Goal: Task Accomplishment & Management: Manage account settings

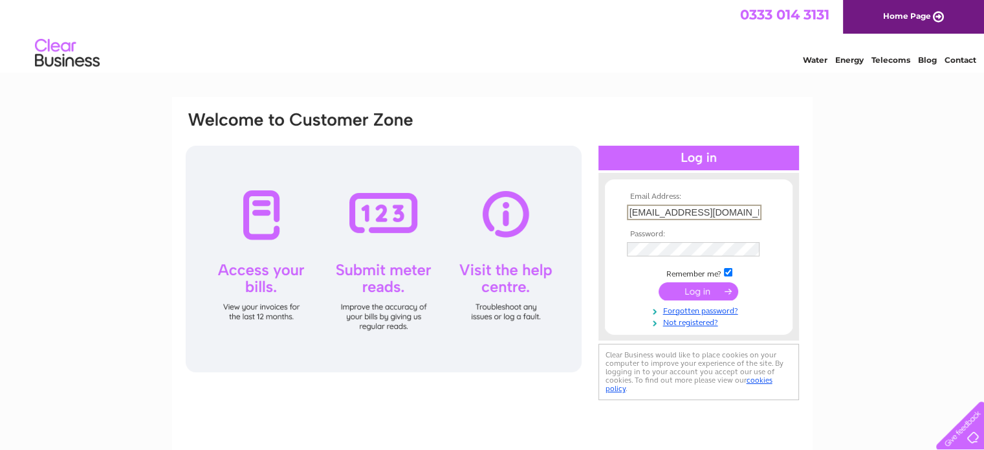
drag, startPoint x: 746, startPoint y: 212, endPoint x: 551, endPoint y: 222, distance: 195.7
click at [551, 221] on div "Email Address: [EMAIL_ADDRESS][DOMAIN_NAME] Password:" at bounding box center [492, 256] width 616 height 293
type input "[PERSON_NAME][EMAIL_ADDRESS][PERSON_NAME][DOMAIN_NAME]"
click at [531, 245] on div "Email Address: [PERSON_NAME][EMAIL_ADDRESS][PERSON_NAME][DOMAIN_NAME] Password:" at bounding box center [492, 256] width 616 height 293
click at [705, 294] on input "submit" at bounding box center [699, 290] width 80 height 18
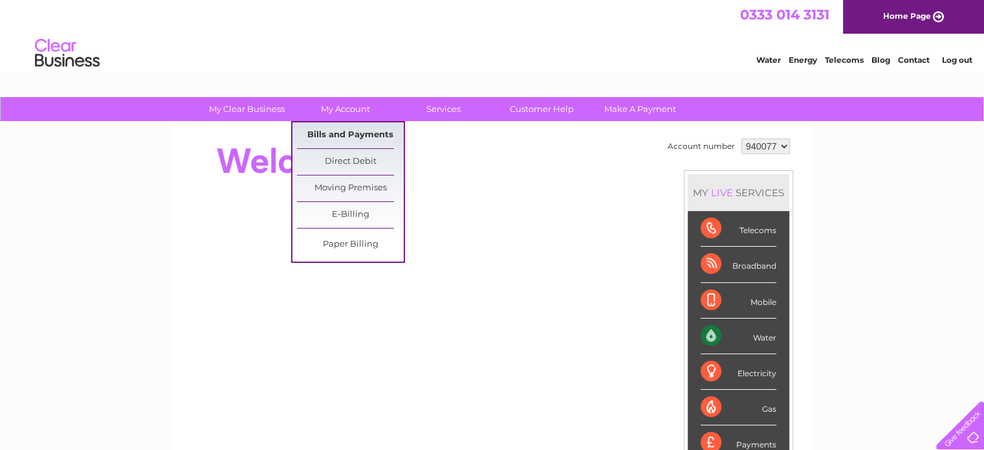
click at [335, 128] on link "Bills and Payments" at bounding box center [350, 135] width 107 height 26
click at [336, 134] on link "Bills and Payments" at bounding box center [350, 135] width 107 height 26
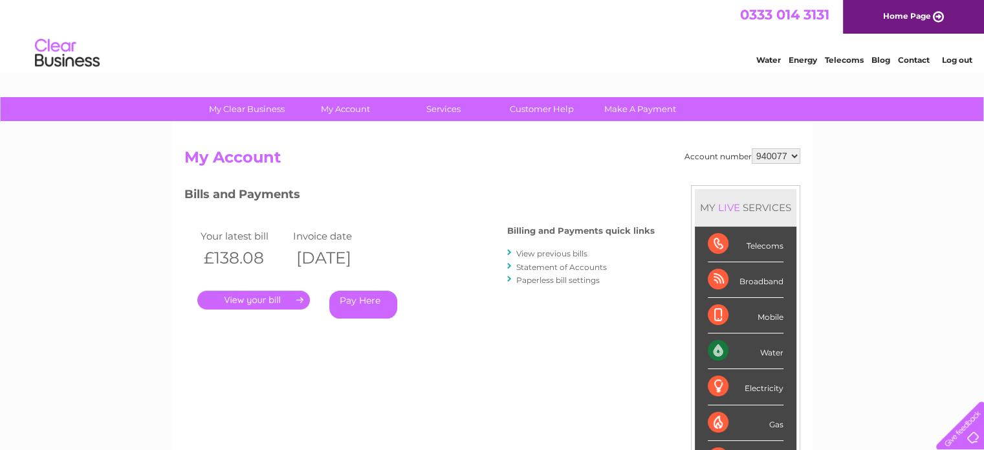
click at [257, 300] on link "." at bounding box center [253, 300] width 113 height 19
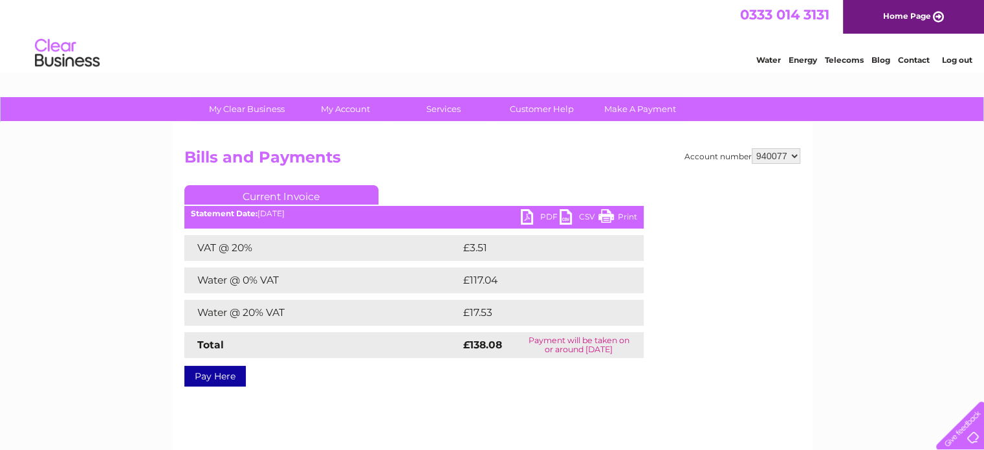
click at [525, 217] on link "PDF" at bounding box center [540, 218] width 39 height 19
